Goal: Task Accomplishment & Management: Complete application form

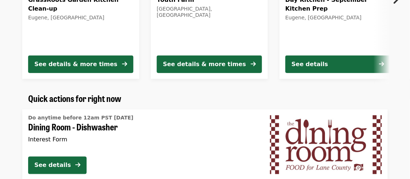
scroll to position [402, 0]
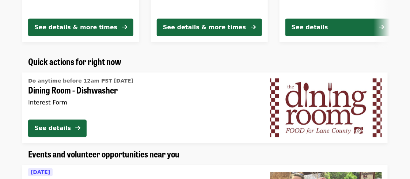
click at [78, 93] on span "Dining Room - Dishwasher" at bounding box center [143, 90] width 230 height 11
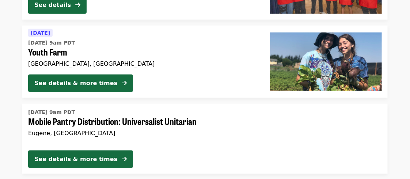
scroll to position [886, 0]
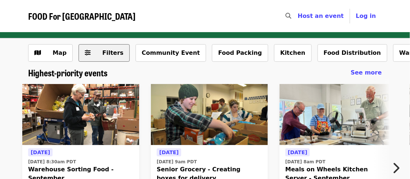
click at [92, 50] on button "Filters" at bounding box center [104, 53] width 51 height 18
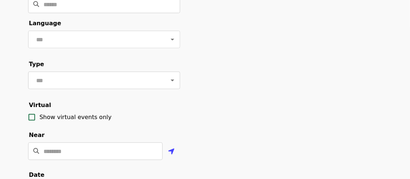
scroll to position [73, 0]
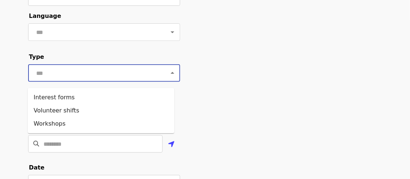
click at [56, 76] on input "text" at bounding box center [95, 73] width 123 height 14
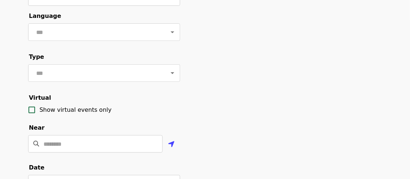
click at [230, 81] on div "Filter events Cancel ​ Language ​ Type ​ Virtual Show virtual events only Near …" at bounding box center [205, 175] width 366 height 408
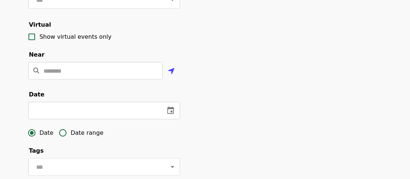
scroll to position [183, 0]
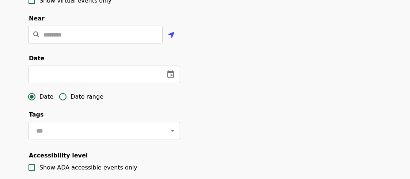
click at [69, 44] on input "Location" at bounding box center [103, 35] width 119 height 18
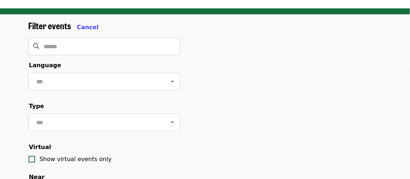
scroll to position [0, 0]
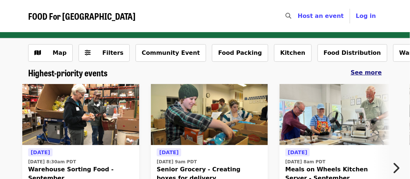
click at [362, 69] on span "See more" at bounding box center [366, 72] width 31 height 7
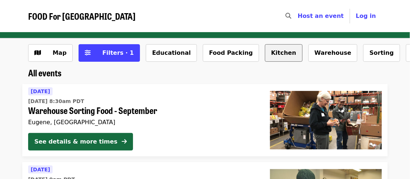
click at [265, 52] on button "Kitchen" at bounding box center [284, 53] width 38 height 18
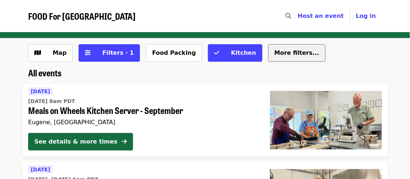
click at [275, 55] on span "More filters..." at bounding box center [297, 52] width 45 height 7
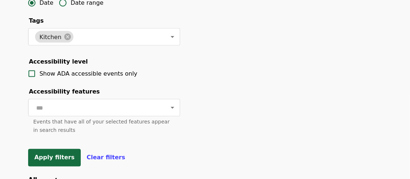
scroll to position [256, 0]
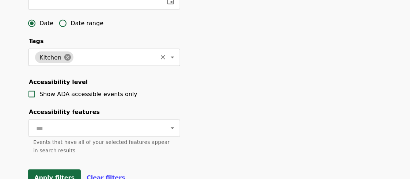
click at [64, 61] on icon at bounding box center [68, 57] width 8 height 8
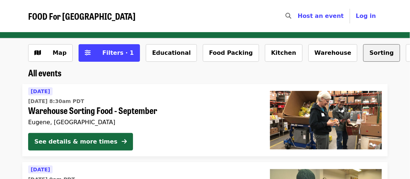
click at [364, 54] on button "Sorting" at bounding box center [382, 53] width 37 height 18
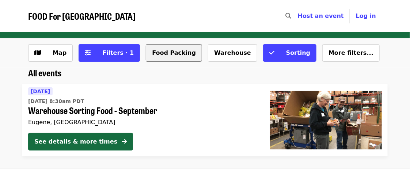
click at [150, 50] on button "Food Packing" at bounding box center [174, 53] width 56 height 18
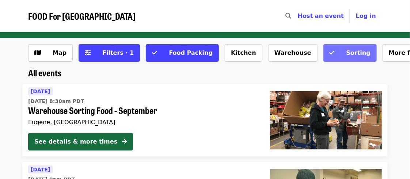
click at [330, 52] on icon "check icon" at bounding box center [332, 52] width 5 height 7
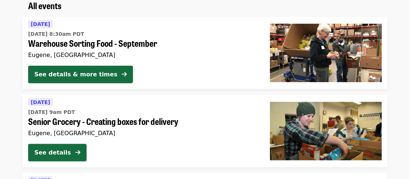
scroll to position [37, 0]
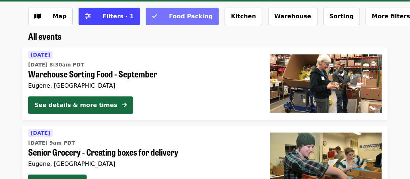
click at [173, 20] on span "Food Packing" at bounding box center [191, 16] width 44 height 7
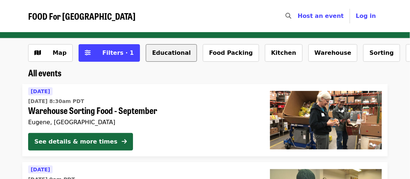
click at [164, 53] on button "Educational" at bounding box center [171, 53] width 51 height 18
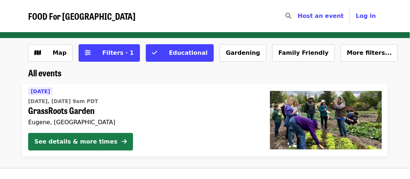
click at [82, 143] on div "See details & more times" at bounding box center [75, 142] width 83 height 9
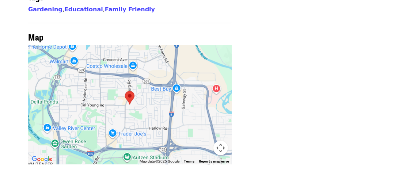
scroll to position [622, 0]
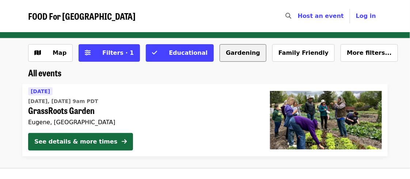
click at [220, 55] on button "Gardening" at bounding box center [243, 53] width 47 height 18
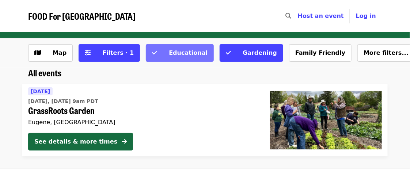
click at [173, 53] on span "Educational" at bounding box center [188, 52] width 39 height 7
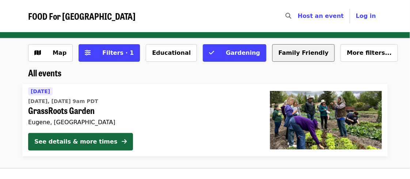
click at [273, 52] on button "Family Friendly" at bounding box center [304, 53] width 63 height 18
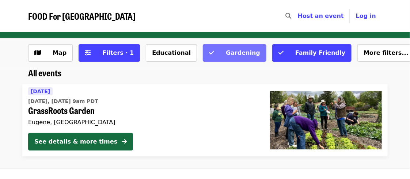
click at [226, 52] on span "Gardening" at bounding box center [243, 52] width 34 height 7
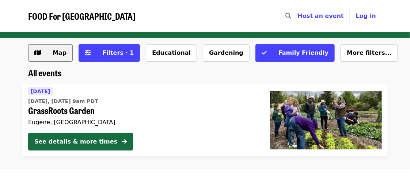
click at [59, 49] on span "Map" at bounding box center [60, 52] width 14 height 7
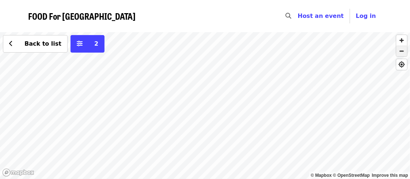
click at [402, 53] on span "button" at bounding box center [402, 51] width 11 height 10
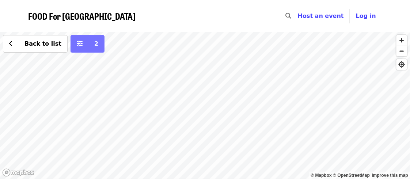
click at [80, 49] on button "2" at bounding box center [88, 44] width 34 height 18
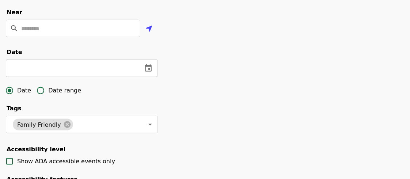
scroll to position [220, 0]
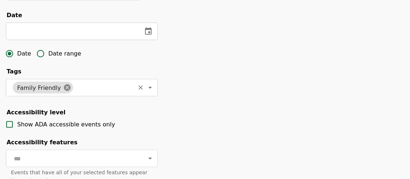
click at [64, 91] on icon at bounding box center [67, 88] width 7 height 7
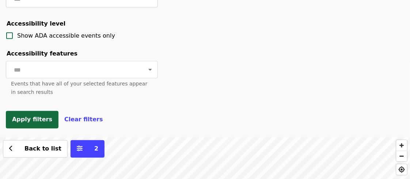
scroll to position [329, 0]
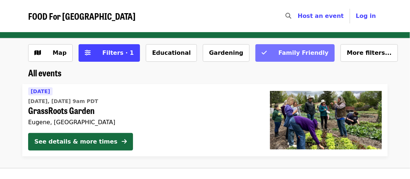
click at [279, 53] on span "Family Friendly" at bounding box center [304, 52] width 50 height 7
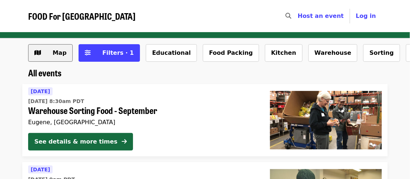
click at [60, 55] on span "Map" at bounding box center [60, 52] width 14 height 7
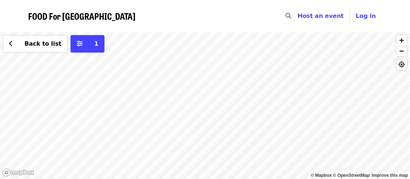
click at [97, 158] on div "Back to list 1" at bounding box center [205, 105] width 410 height 147
click at [201, 116] on div "Back to list 1" at bounding box center [205, 105] width 410 height 147
click at [204, 106] on div "Back to list 1" at bounding box center [205, 105] width 410 height 147
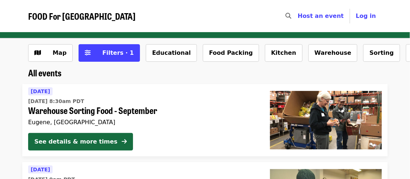
click at [74, 20] on span "FOOD For [GEOGRAPHIC_DATA]" at bounding box center [82, 16] width 108 height 13
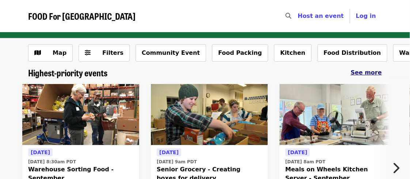
click at [374, 74] on span "See more" at bounding box center [366, 72] width 31 height 7
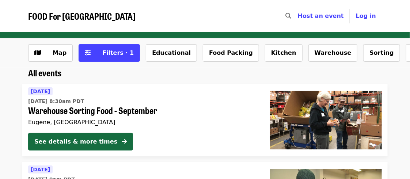
scroll to position [37, 0]
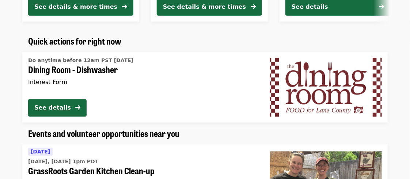
scroll to position [476, 0]
